Goal: Transaction & Acquisition: Purchase product/service

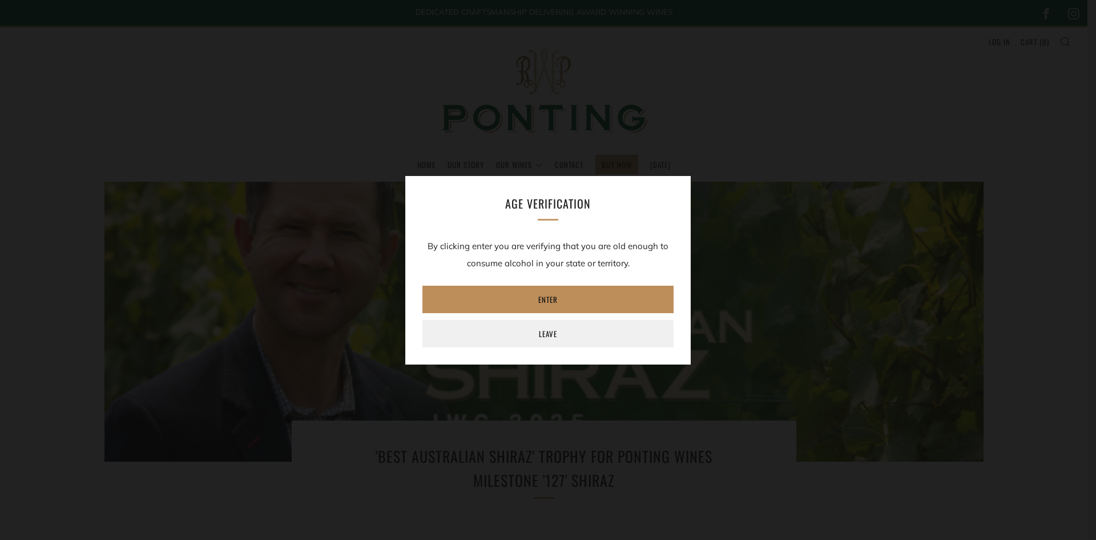
click at [580, 305] on link "Enter" at bounding box center [548, 298] width 251 height 27
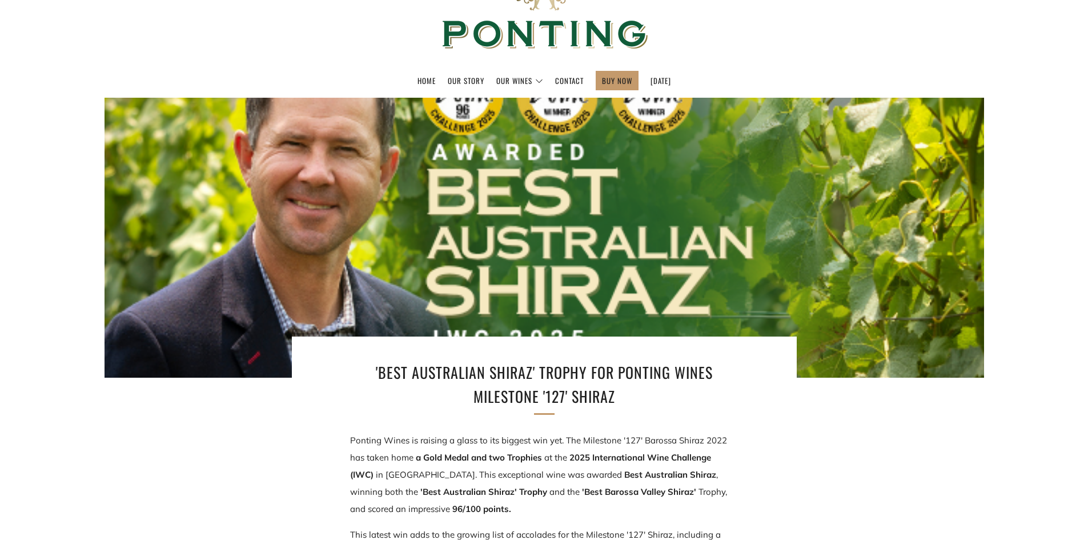
scroll to position [171, 0]
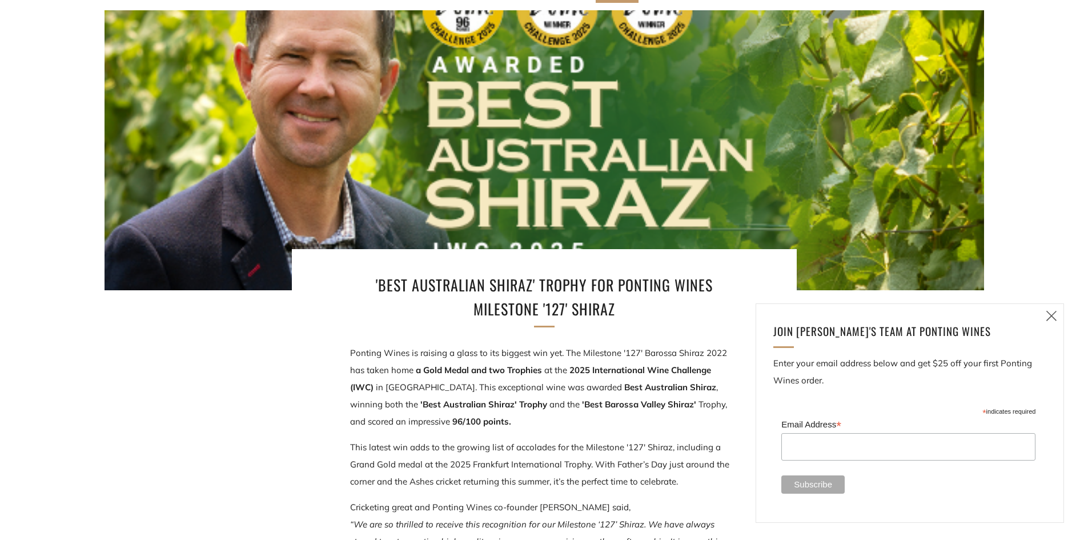
click at [1056, 315] on icon at bounding box center [1051, 315] width 14 height 14
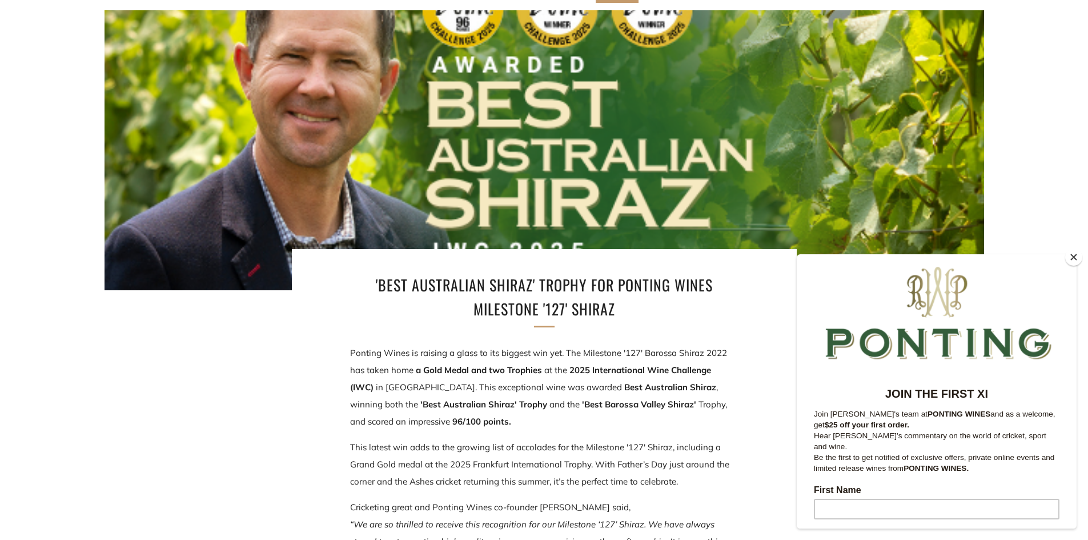
click at [1075, 258] on button "Close" at bounding box center [1073, 256] width 17 height 17
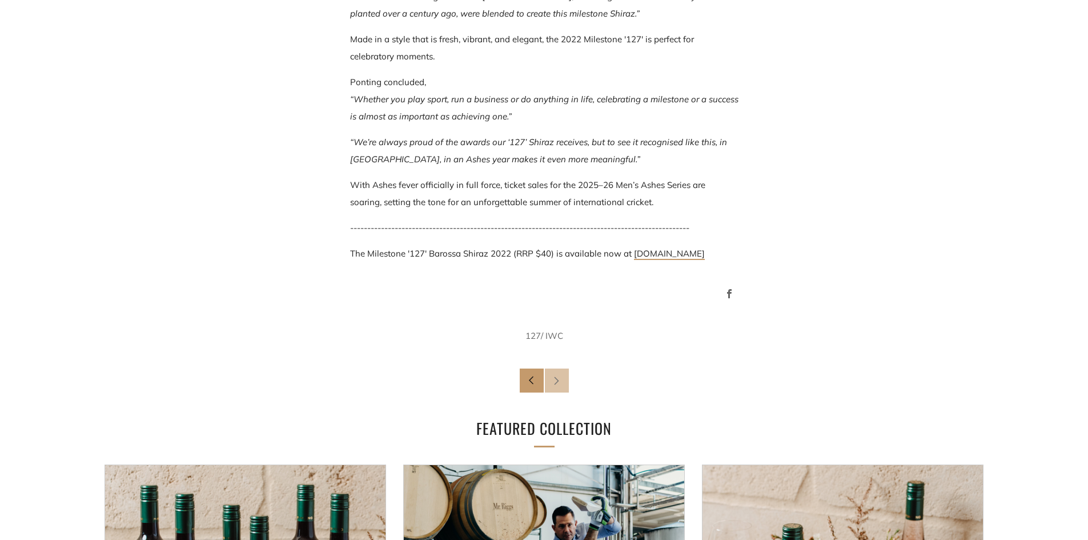
scroll to position [1256, 0]
click at [552, 368] on span "Newer Post" at bounding box center [557, 380] width 24 height 24
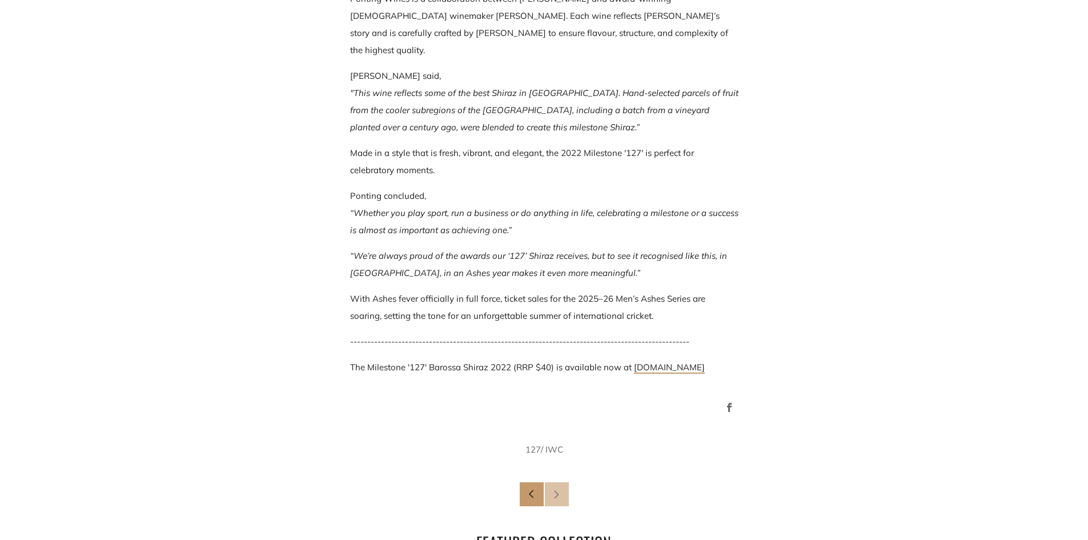
scroll to position [1313, 0]
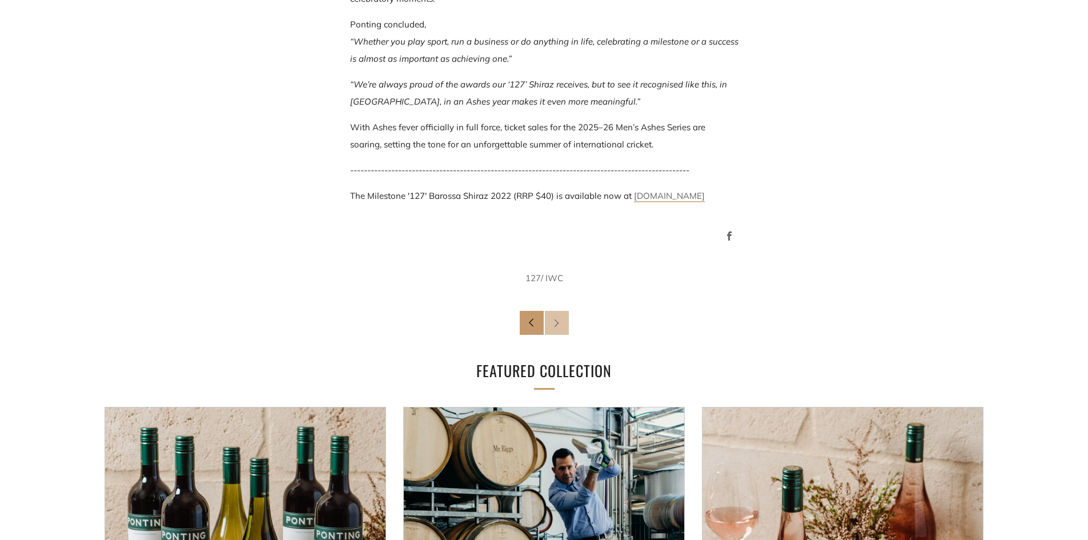
click at [659, 190] on link "pontingwines.com.au" at bounding box center [669, 196] width 71 height 12
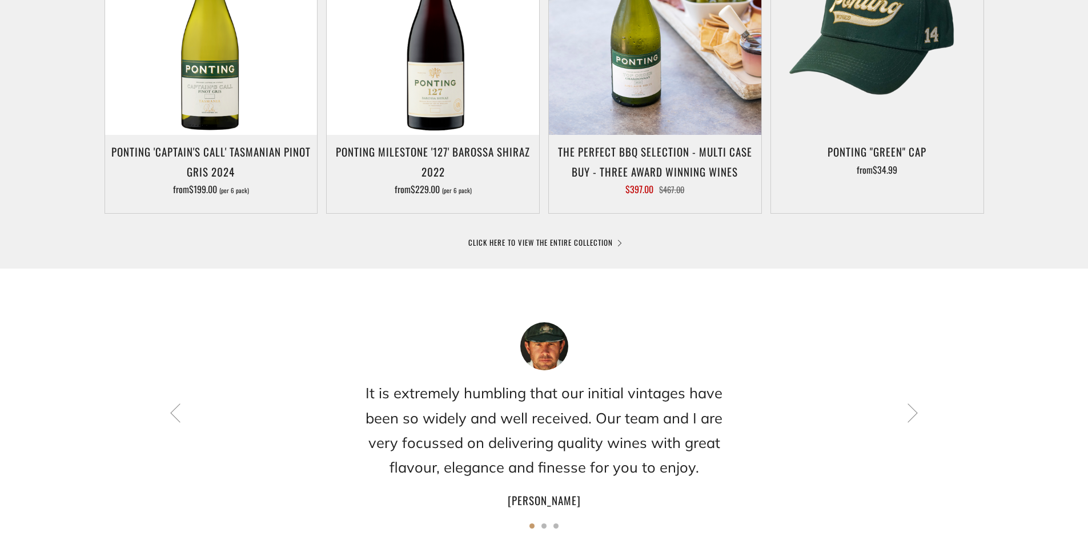
scroll to position [400, 0]
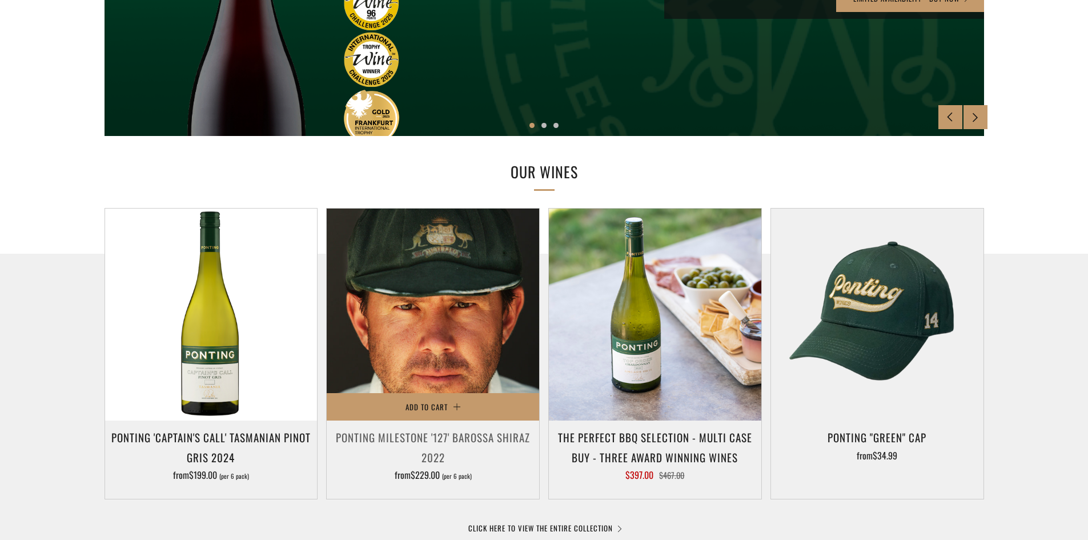
click at [451, 331] on img at bounding box center [433, 314] width 212 height 212
